Goal: Communication & Community: Answer question/provide support

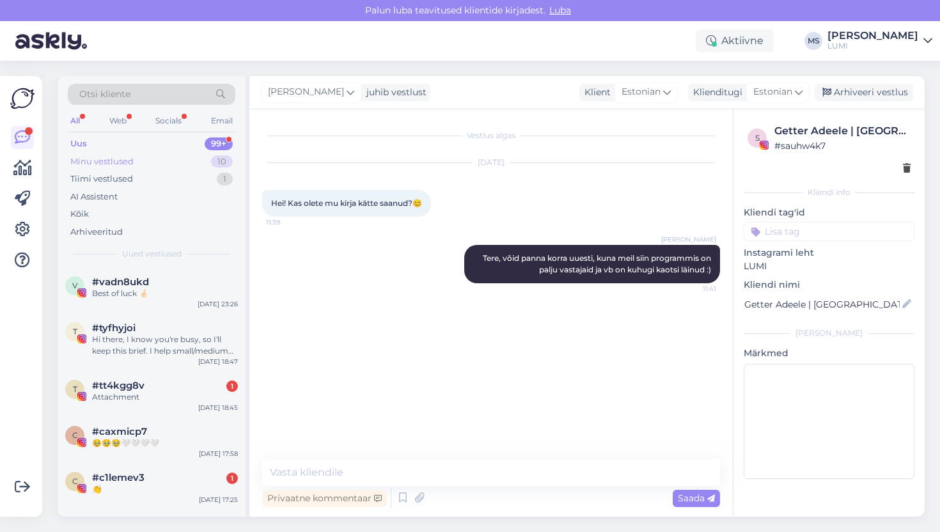
click at [131, 160] on div "Minu vestlused" at bounding box center [101, 161] width 63 height 13
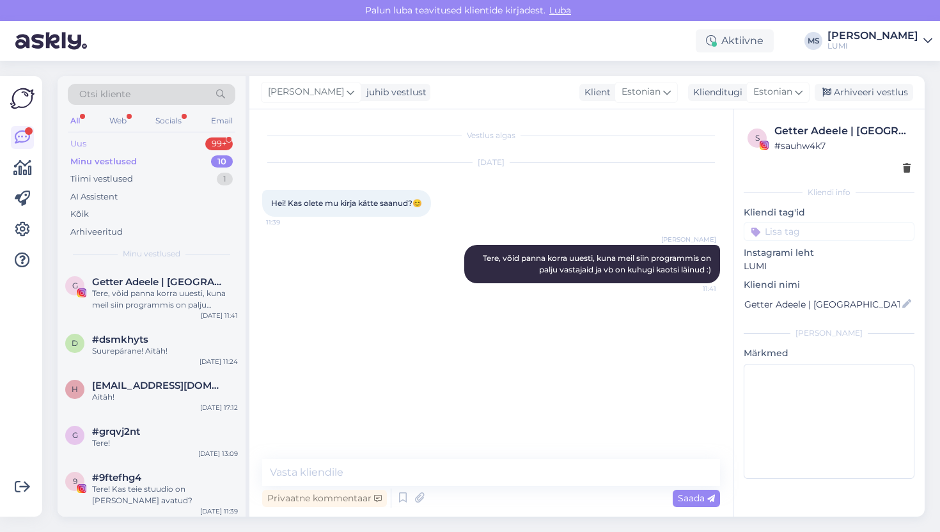
click at [109, 142] on div "Uus 99+" at bounding box center [152, 144] width 168 height 18
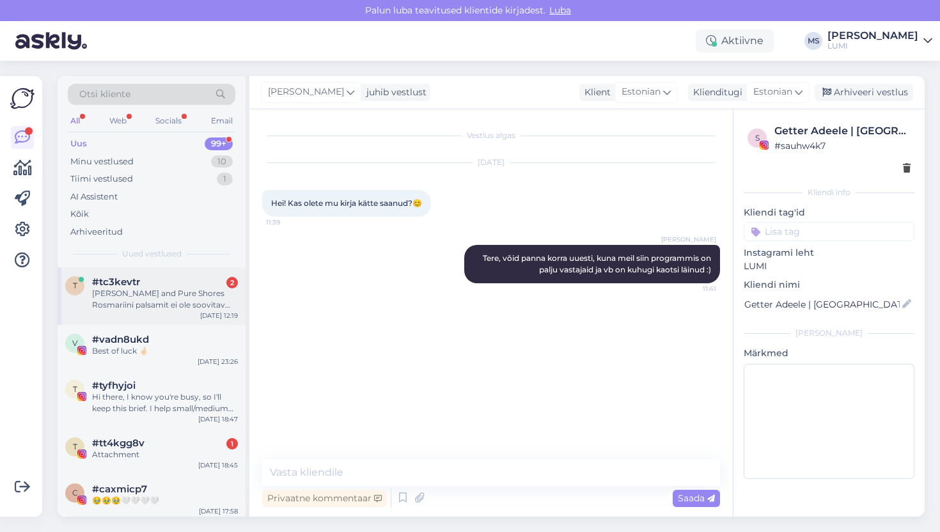
click at [146, 312] on div "t #tc3kevtr 2 Miks Lumi and Pure Shores Rosmariini palsamit ei ole soovitav kan…" at bounding box center [152, 296] width 188 height 58
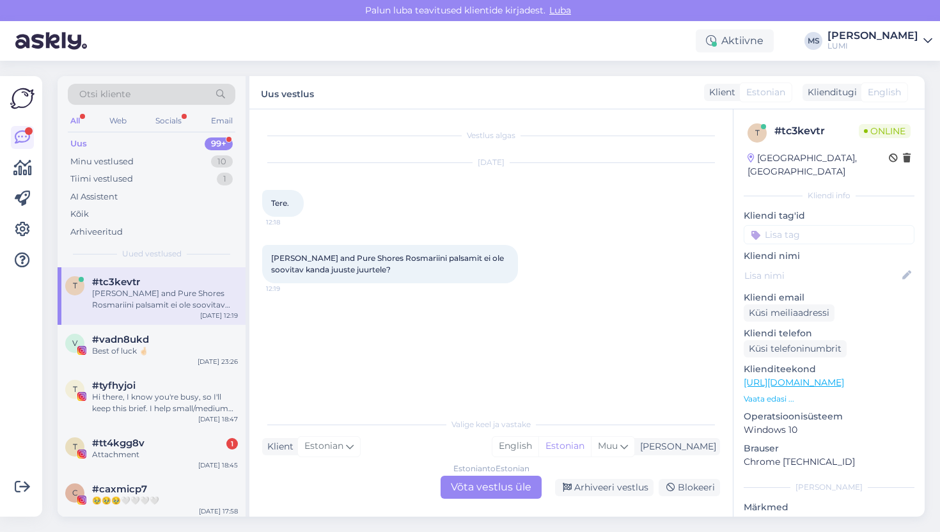
click at [497, 484] on div "Estonian to Estonian Võta vestlus üle" at bounding box center [491, 487] width 101 height 23
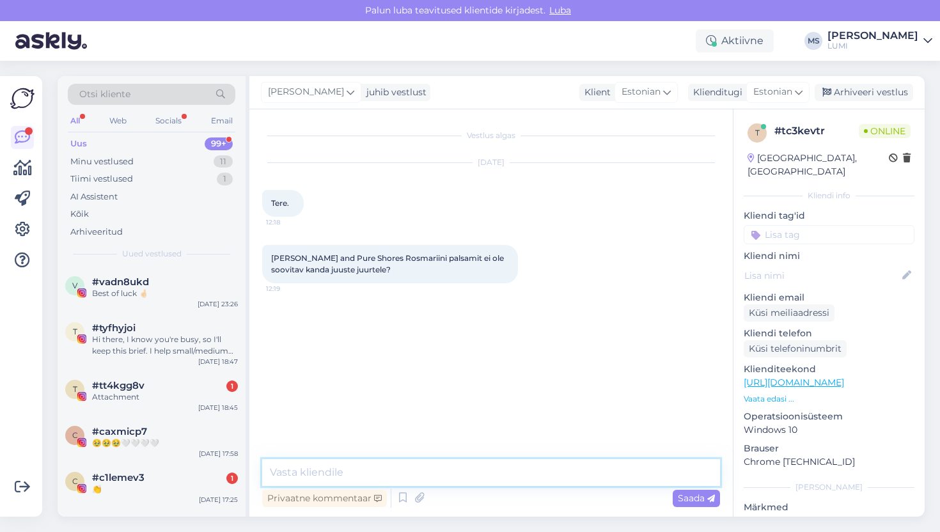
click at [496, 482] on textarea at bounding box center [491, 472] width 458 height 27
type textarea "Tere, ta on lihtsalt hästi toitev ja juuksed võivad pärast tunduda peadligi"
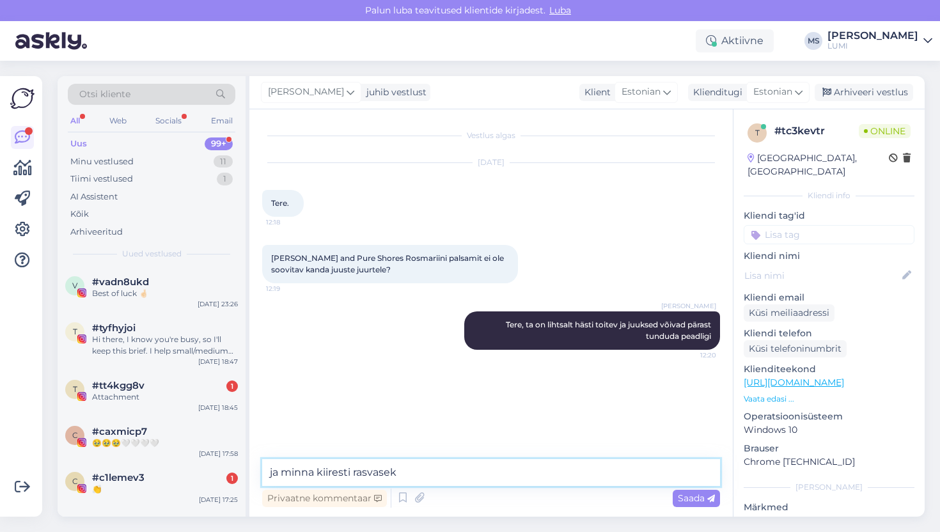
type textarea "ja minna kiiresti rasvaseks"
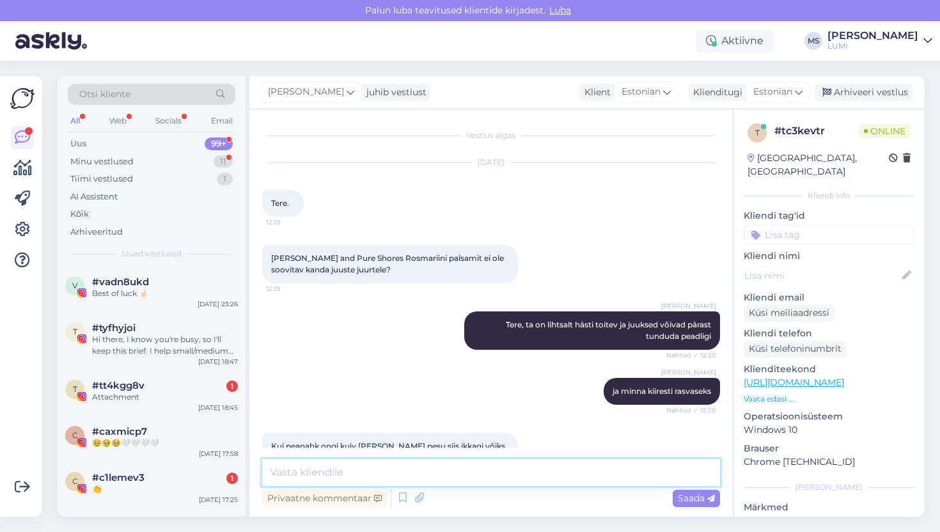
scroll to position [38, 0]
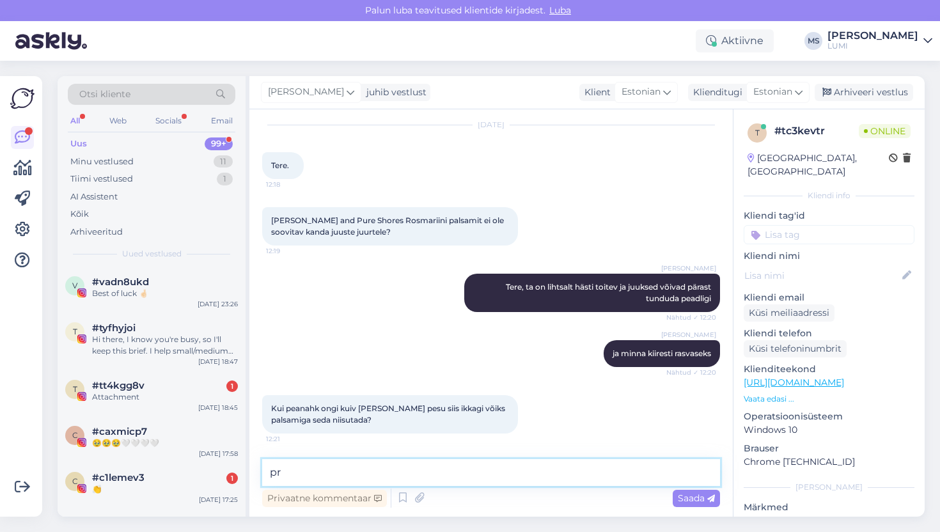
type textarea "p"
type textarea "[PERSON_NAME] pesu ehk siis rosmariini vett äkki kasutada+"
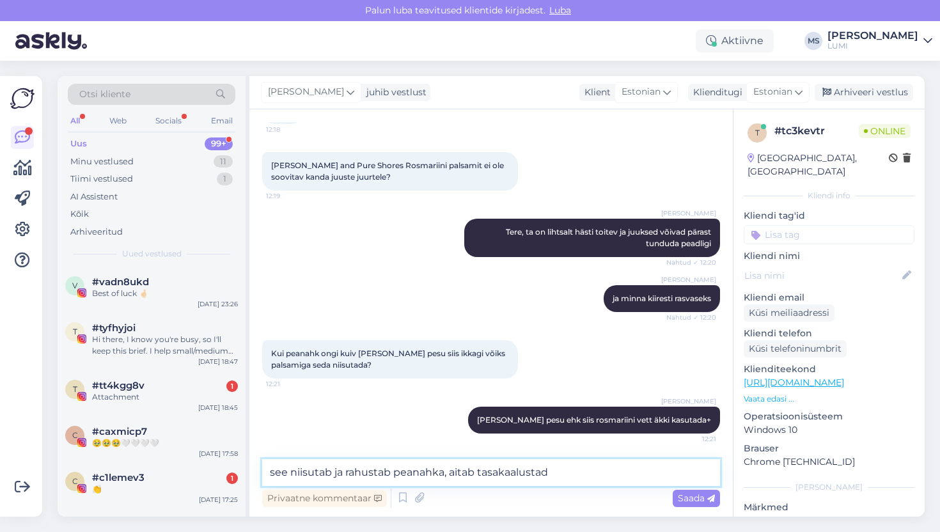
type textarea "see niisutab ja rahustab peanahka, aitab tasakaalustada"
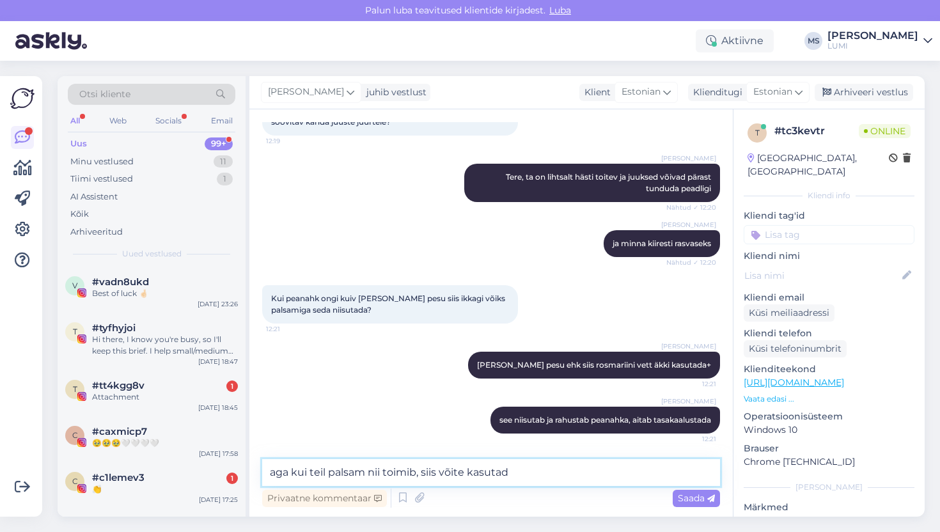
type textarea "aga kui teil palsam nii toimib, siis võite kasutada"
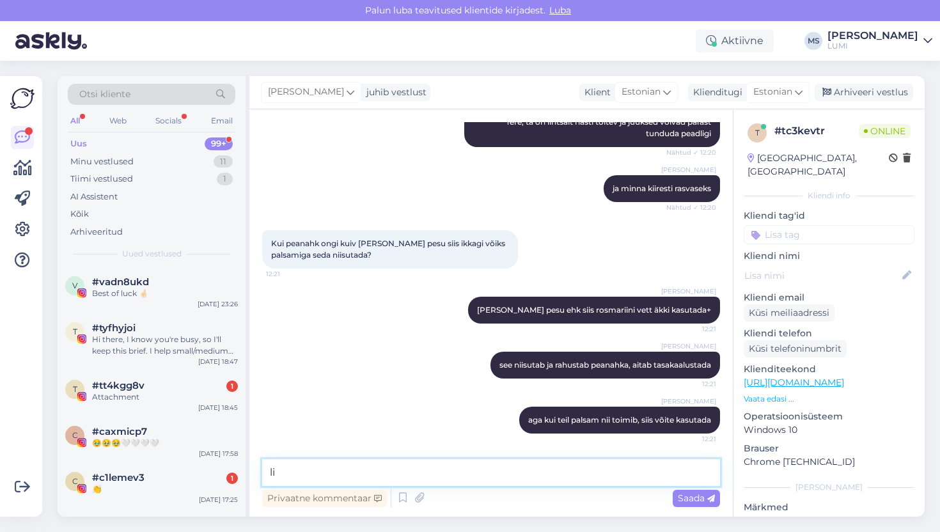
type textarea "l"
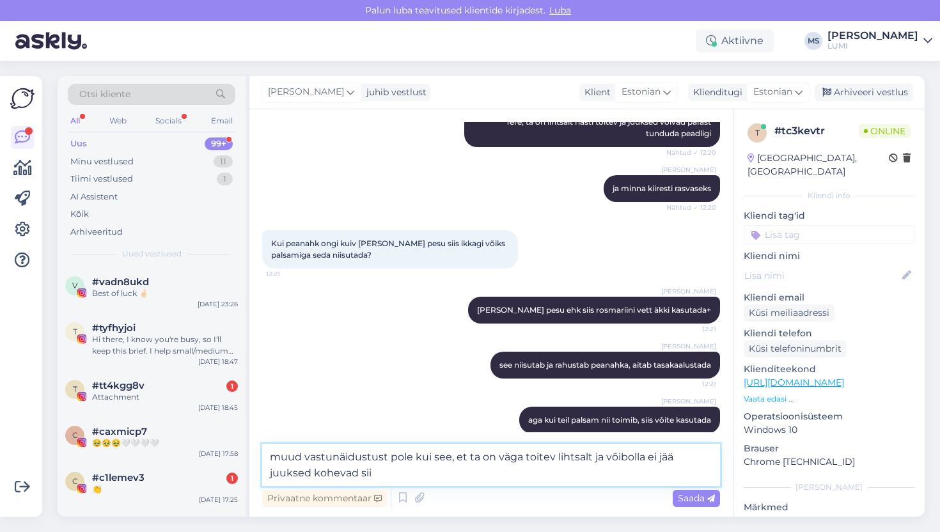
type textarea "muud vastunäidustust pole kui see, et ta on väga toitev lihtsalt ja võibolla ei…"
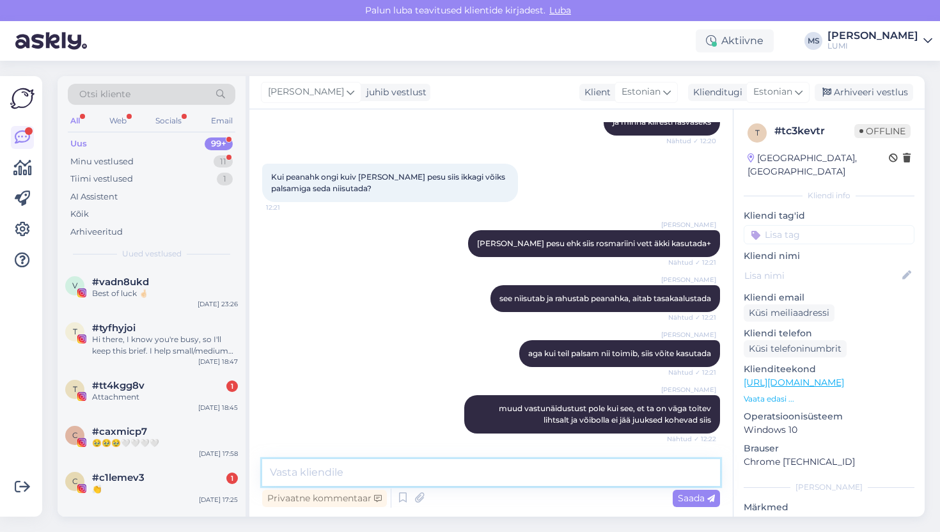
scroll to position [391, 0]
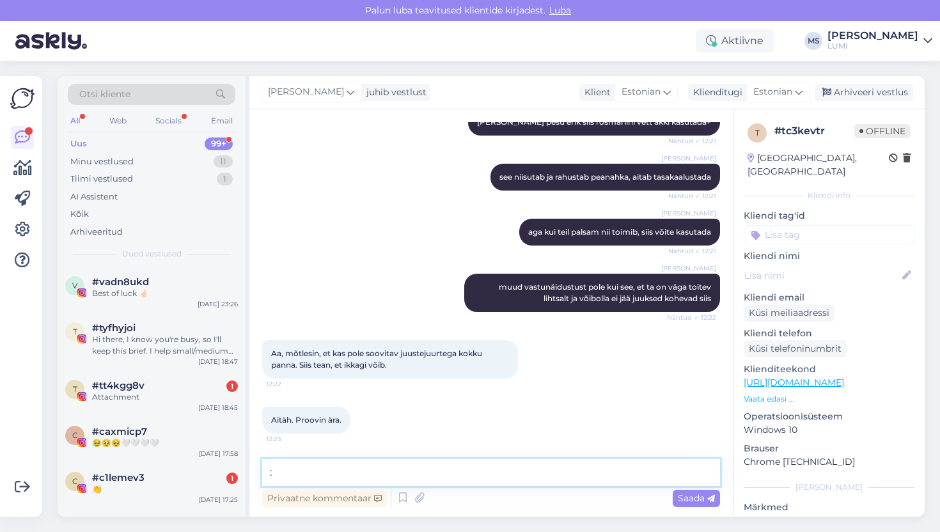
type textarea ":)"
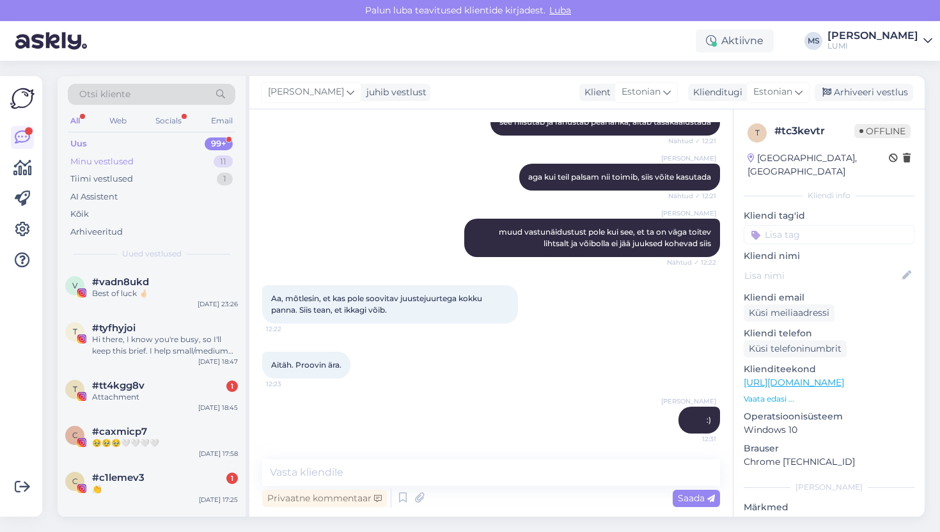
click at [122, 162] on div "Minu vestlused" at bounding box center [101, 161] width 63 height 13
